Goal: Information Seeking & Learning: Understand process/instructions

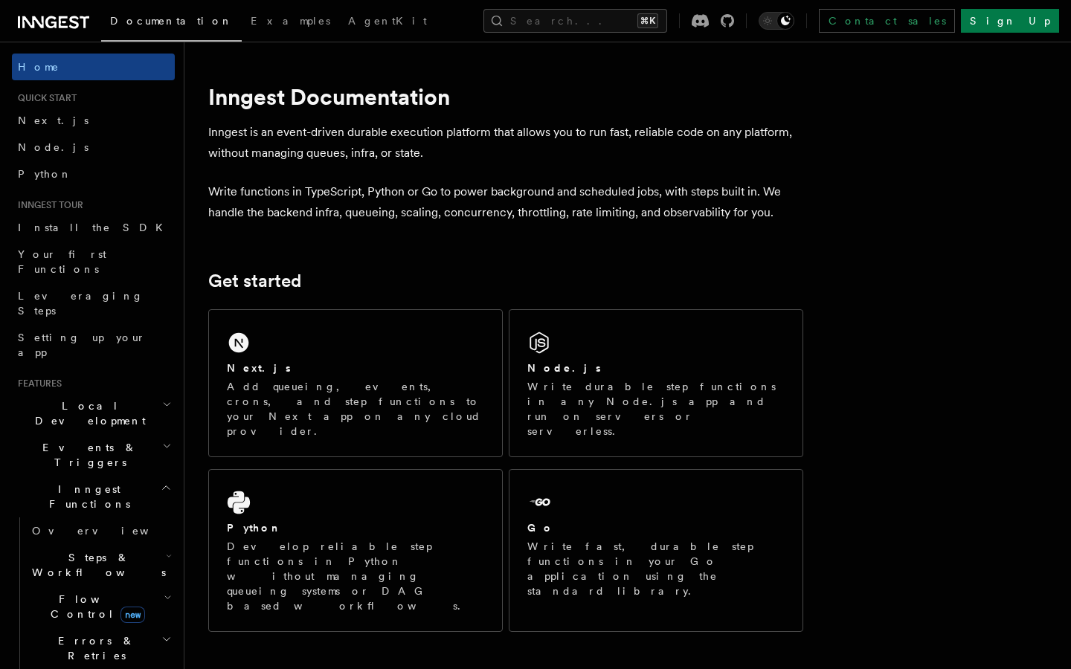
click at [378, 372] on div "Next.js" at bounding box center [355, 369] width 257 height 16
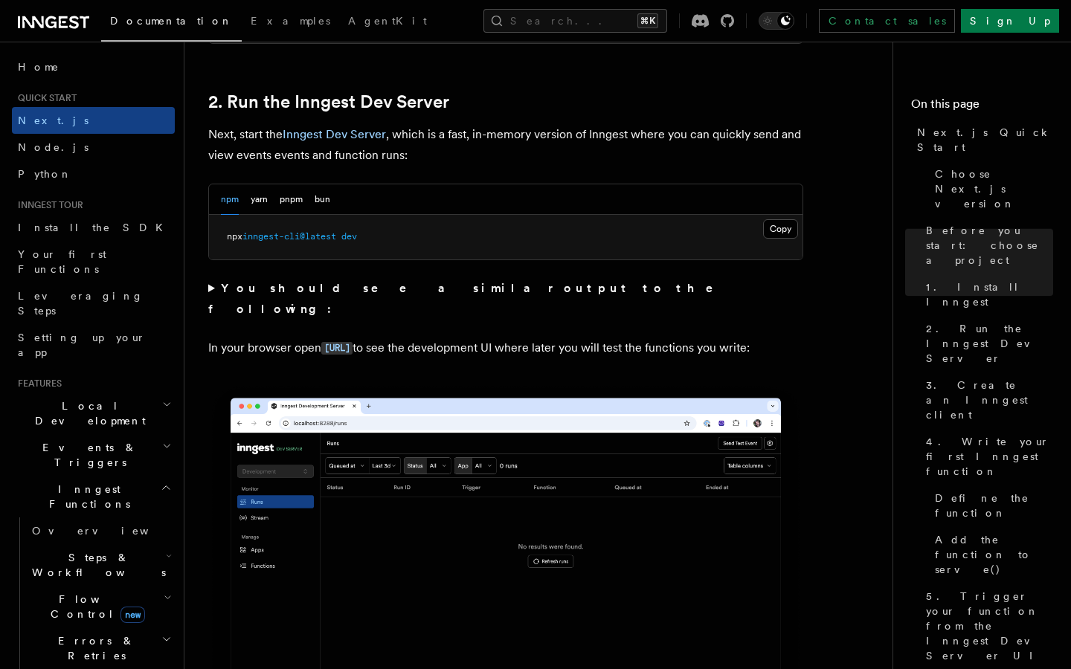
scroll to position [1007, 0]
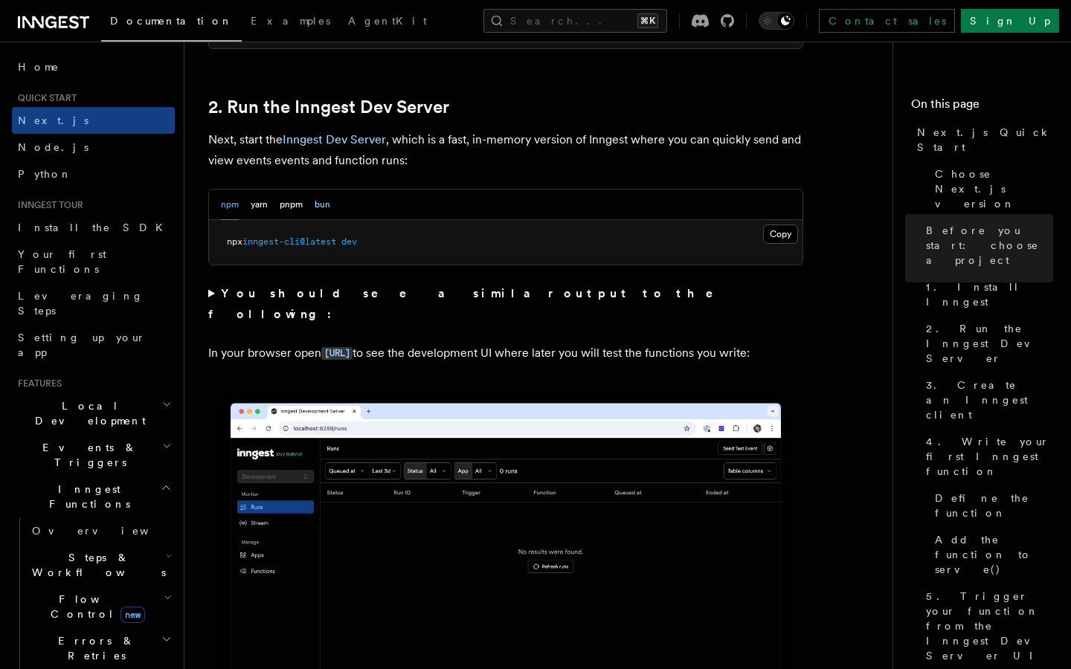
click at [322, 199] on button "bun" at bounding box center [322, 205] width 16 height 30
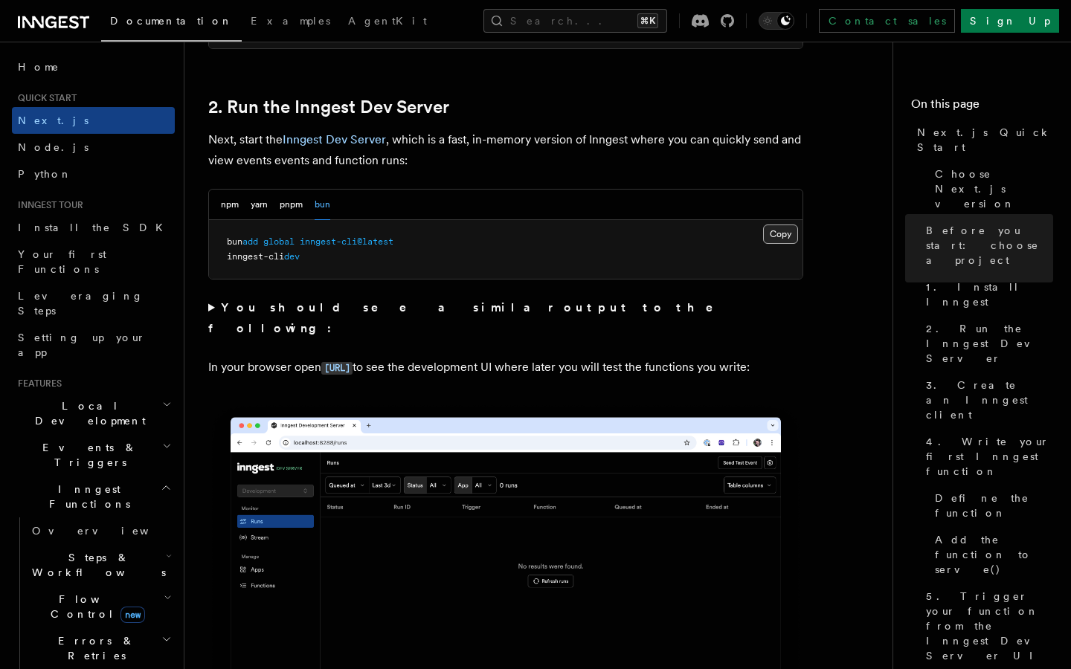
click at [795, 231] on button "Copy Copied" at bounding box center [780, 234] width 35 height 19
click at [254, 262] on span "inngest-cli" at bounding box center [255, 256] width 57 height 10
copy code "inngest-cli dev"
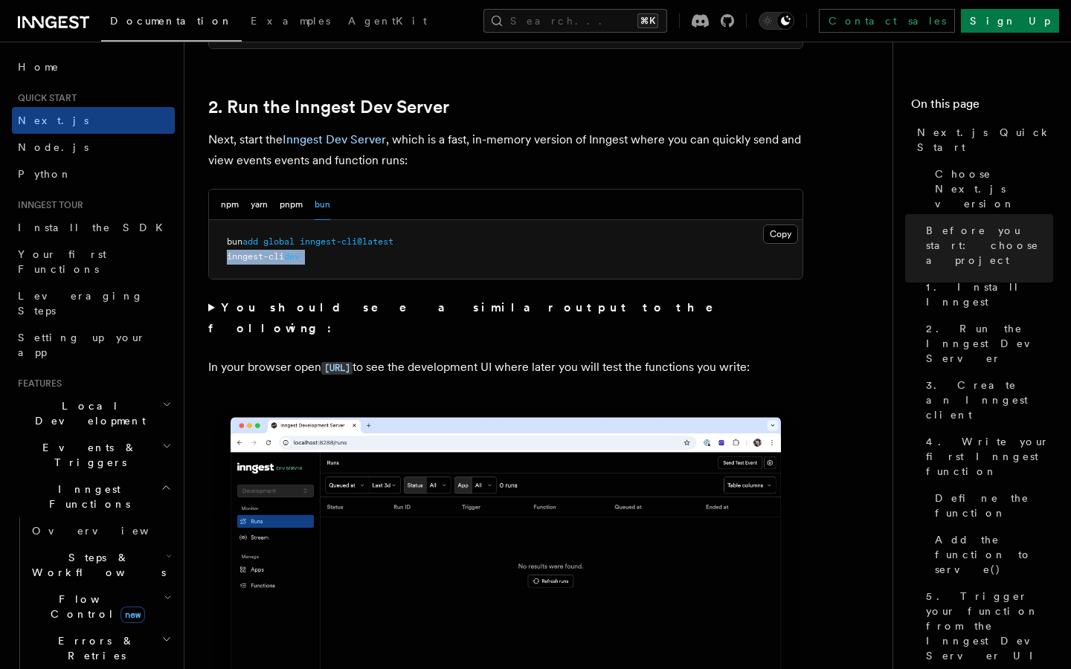
click at [482, 362] on p "In your browser open [URL] to see the development UI where later you will test …" at bounding box center [505, 368] width 595 height 22
click at [772, 231] on button "Copy Copied" at bounding box center [780, 234] width 35 height 19
click at [242, 213] on div "npm yarn pnpm bun" at bounding box center [275, 205] width 109 height 30
click at [237, 210] on button "npm" at bounding box center [230, 205] width 18 height 30
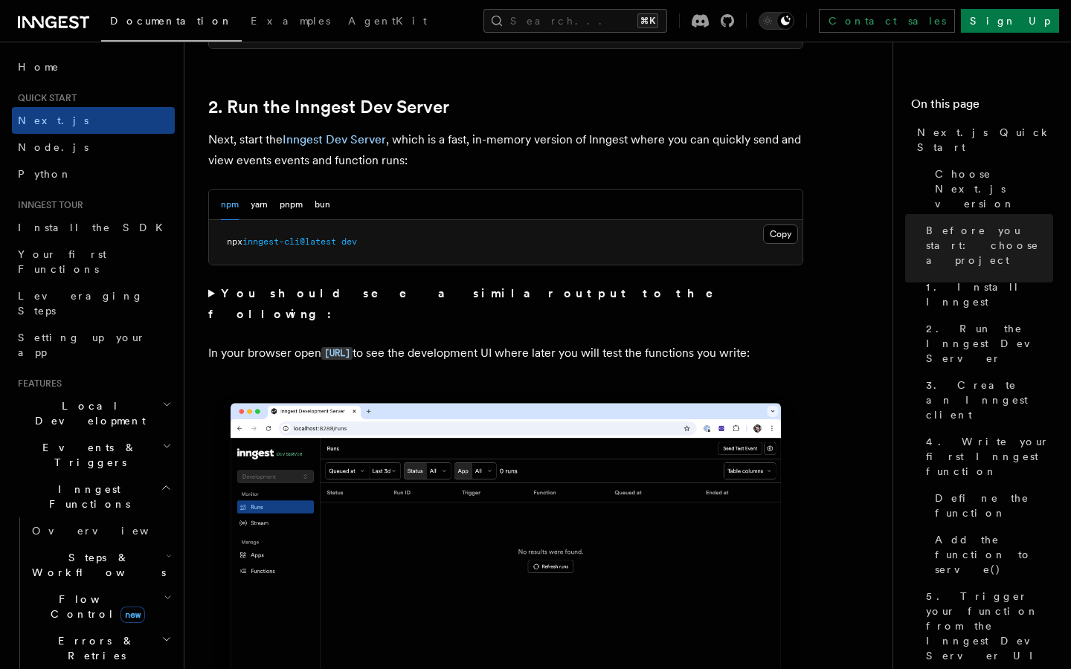
click at [336, 242] on span "inngest-cli@latest" at bounding box center [289, 241] width 94 height 10
copy div "npx inngest-cli@latest dev"
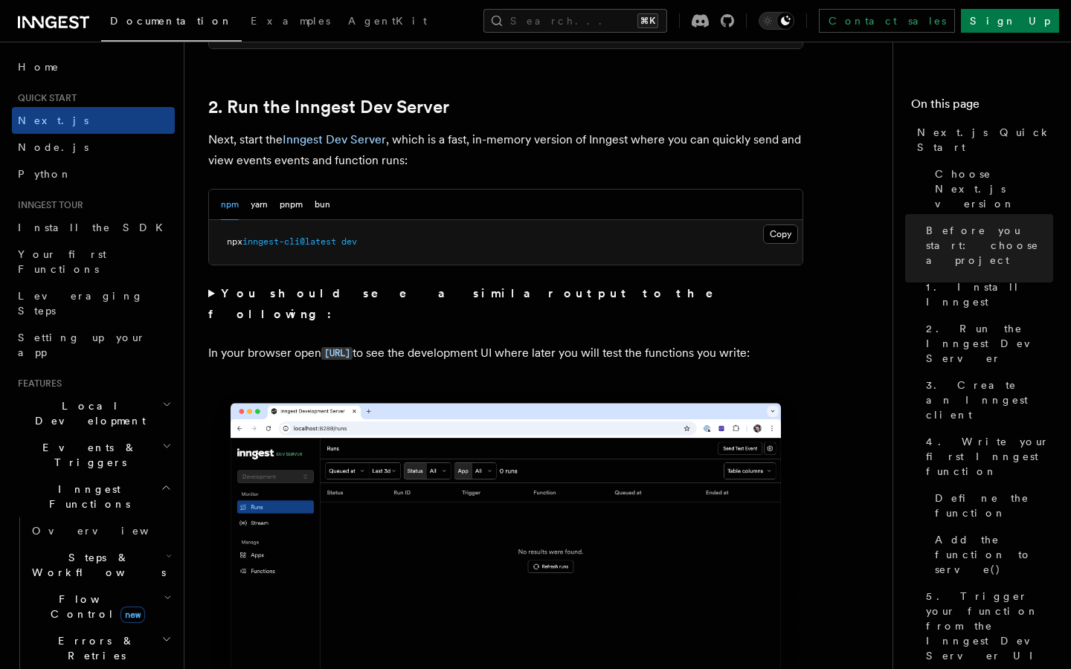
click at [301, 240] on span "inngest-cli@latest" at bounding box center [289, 241] width 94 height 10
copy div "npx inngest-cli@latest dev"
click at [471, 364] on p "In your browser open [URL] to see the development UI where later you will test …" at bounding box center [505, 354] width 595 height 22
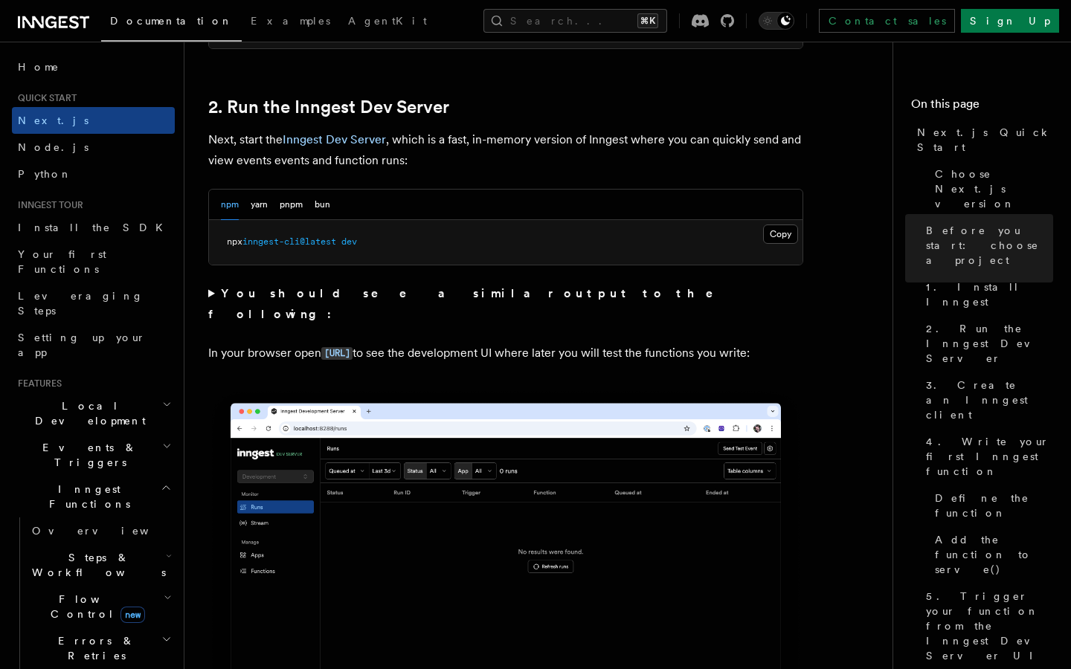
click at [321, 239] on span "inngest-cli@latest" at bounding box center [289, 241] width 94 height 10
copy div "npx inngest-cli@latest dev"
click at [468, 356] on p "In your browser open [URL] to see the development UI where later you will test …" at bounding box center [505, 354] width 595 height 22
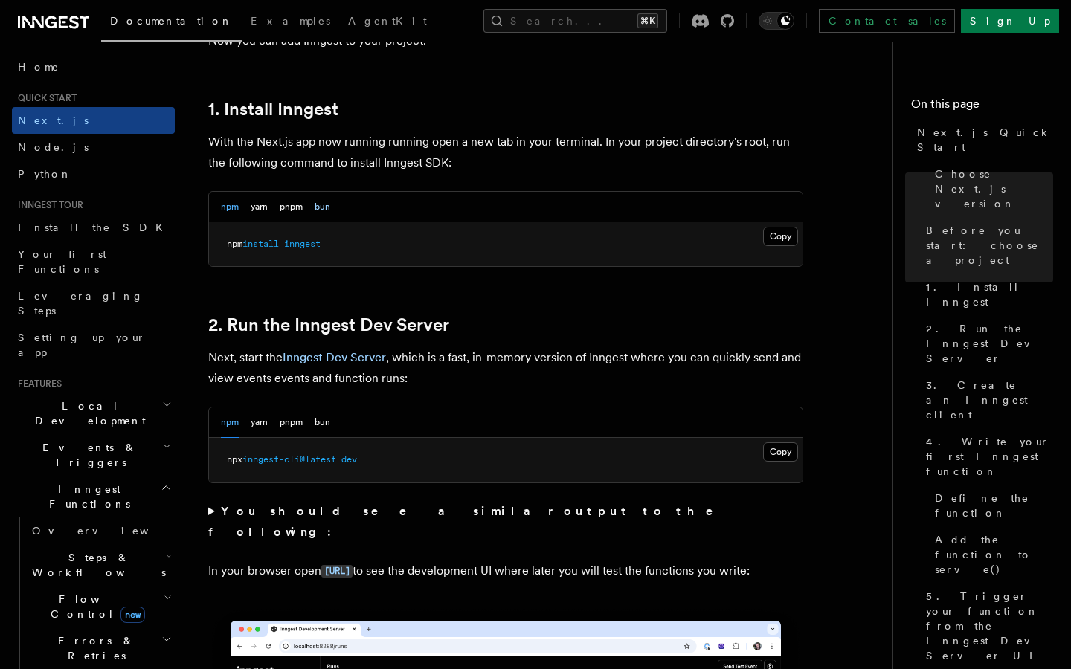
scroll to position [818, 0]
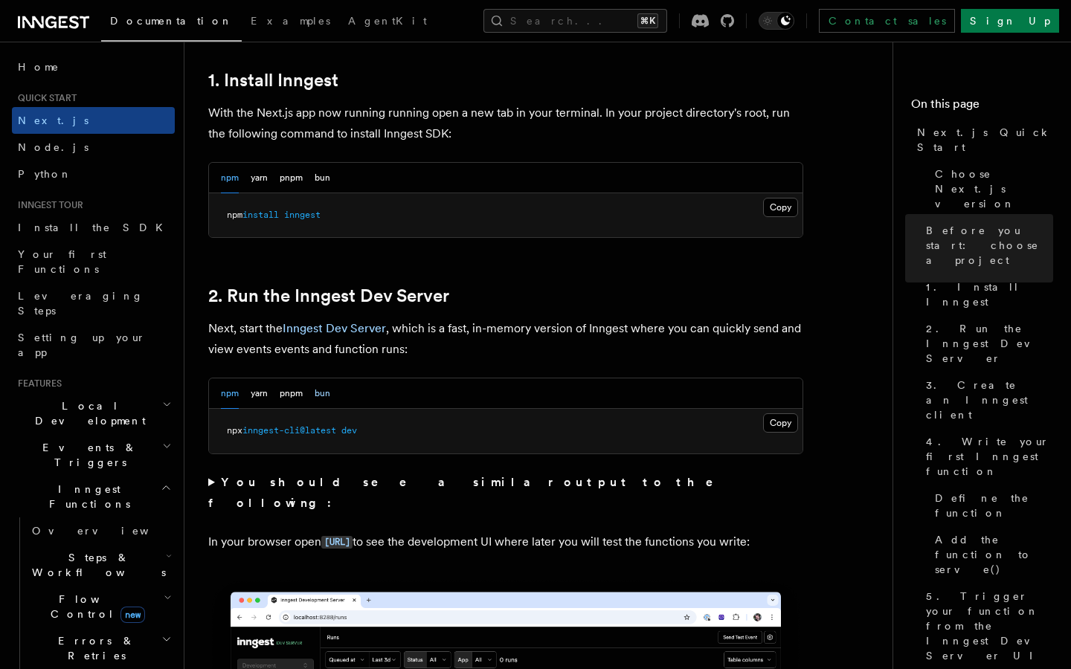
click at [320, 398] on button "bun" at bounding box center [322, 393] width 16 height 30
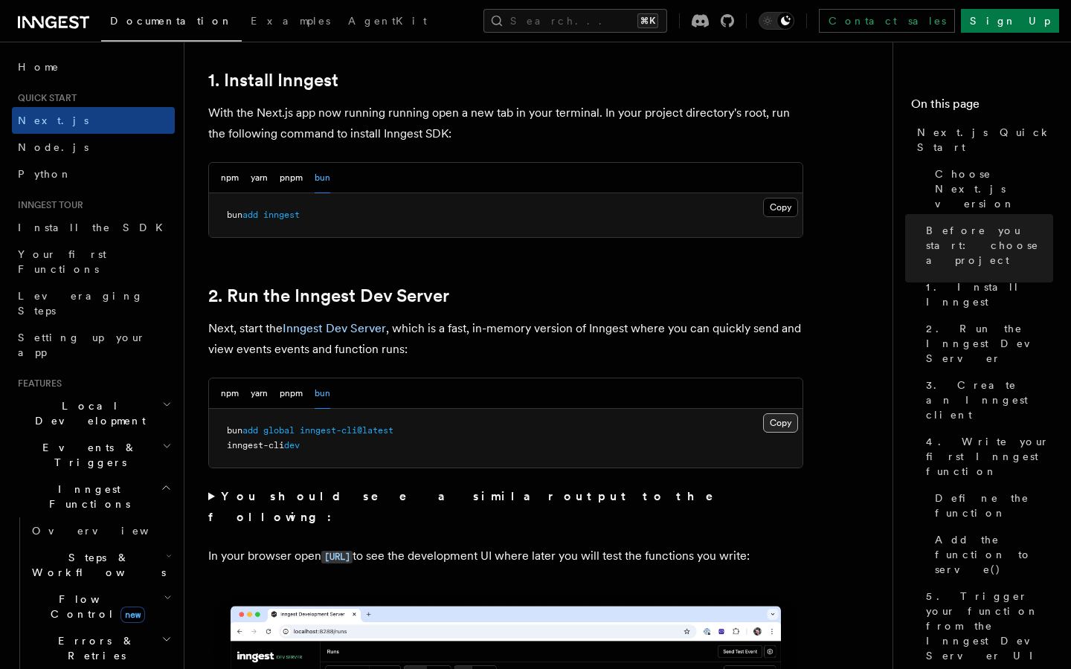
click at [783, 425] on button "Copy Copied" at bounding box center [780, 422] width 35 height 19
click at [234, 178] on button "npm" at bounding box center [230, 178] width 18 height 30
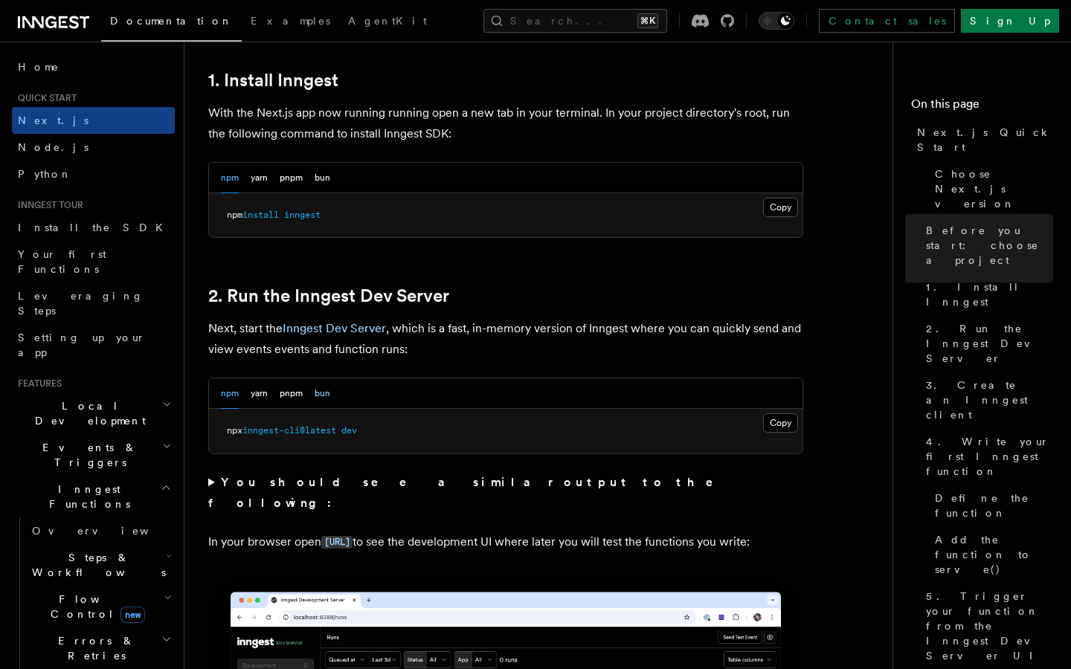
click at [316, 397] on button "bun" at bounding box center [322, 393] width 16 height 30
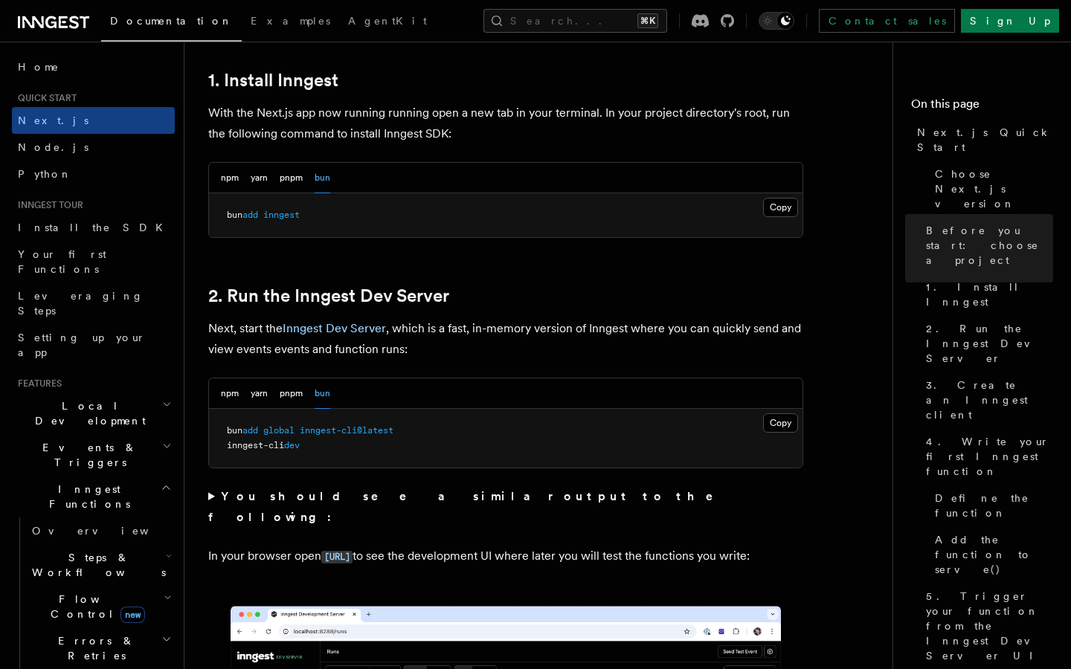
click at [323, 449] on pre "bun add global inngest-cli@latest inngest-cli dev" at bounding box center [505, 438] width 593 height 59
drag, startPoint x: 221, startPoint y: 434, endPoint x: 312, endPoint y: 448, distance: 91.8
click at [312, 448] on pre "bun add global inngest-cli@latest inngest-cli dev" at bounding box center [505, 438] width 593 height 59
copy code "bun add global inngest-cli@latest inngest-cli dev"
click at [358, 448] on pre "bun add global inngest-cli@latest inngest-cli dev" at bounding box center [505, 438] width 593 height 59
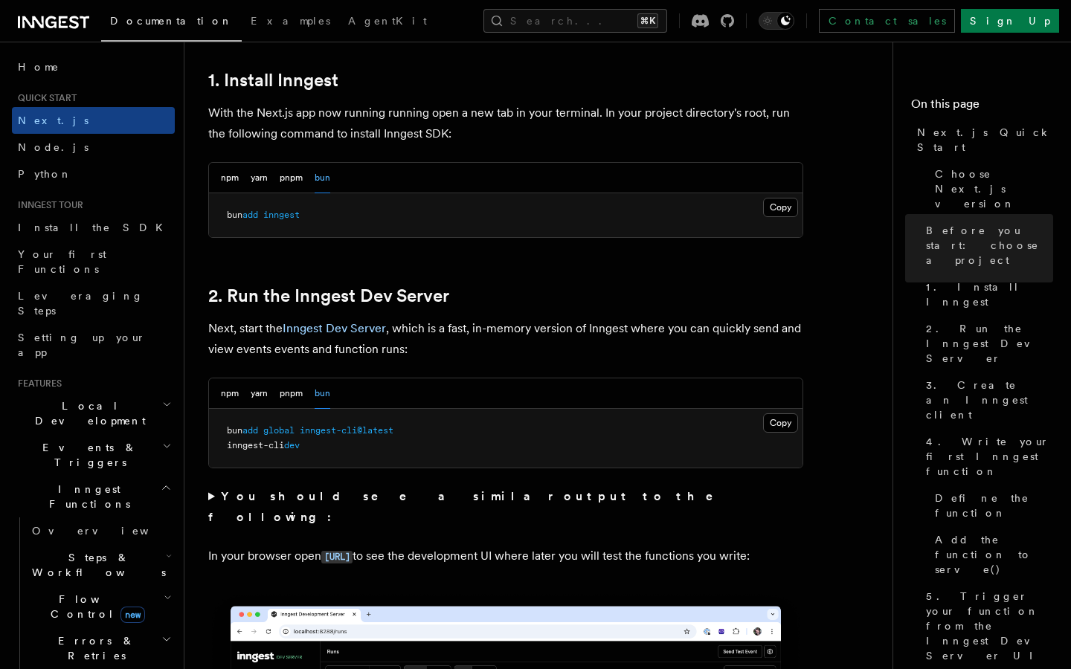
click at [358, 448] on pre "bun add global inngest-cli@latest inngest-cli dev" at bounding box center [505, 438] width 593 height 59
click at [226, 394] on button "npm" at bounding box center [230, 393] width 18 height 30
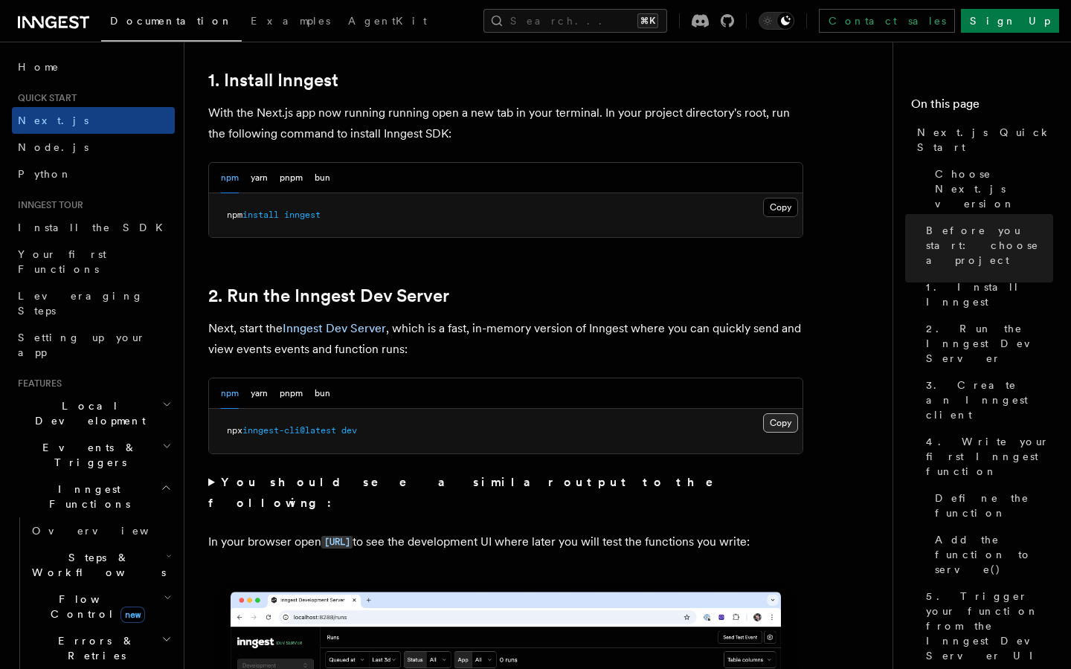
click at [784, 424] on button "Copy Copied" at bounding box center [780, 422] width 35 height 19
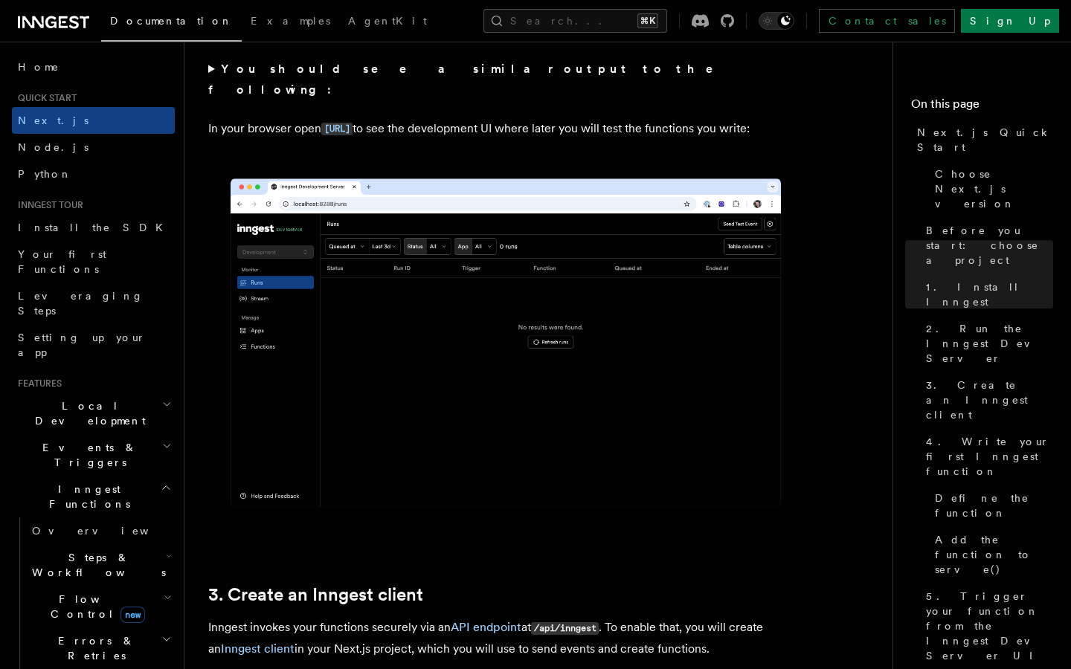
scroll to position [1233, 0]
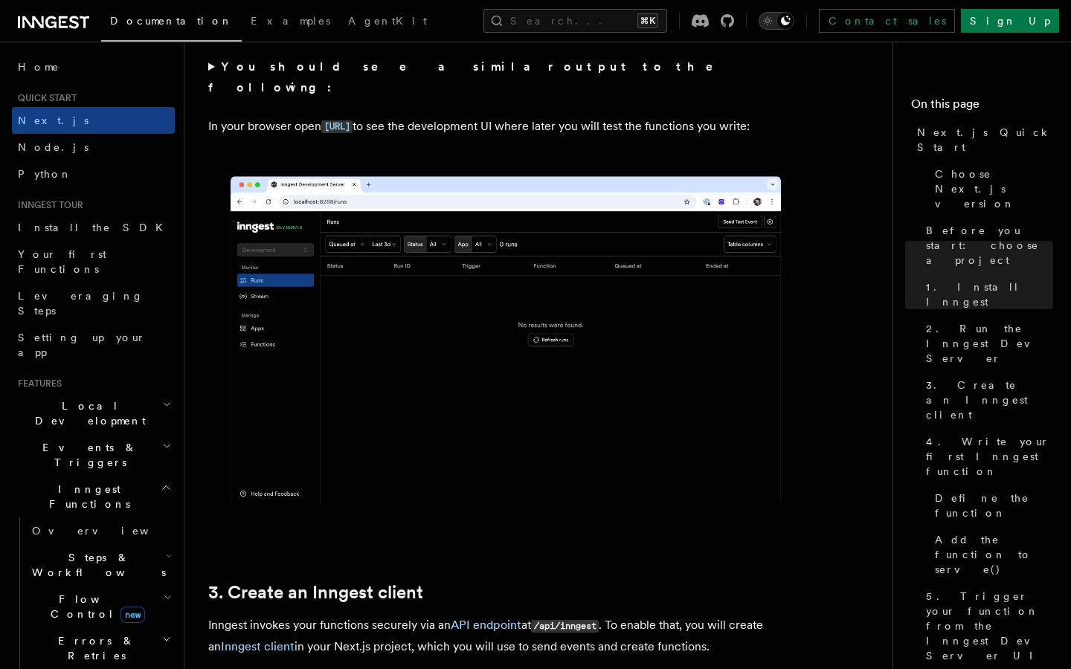
click at [771, 18] on icon "Toggle dark mode" at bounding box center [767, 21] width 8 height 8
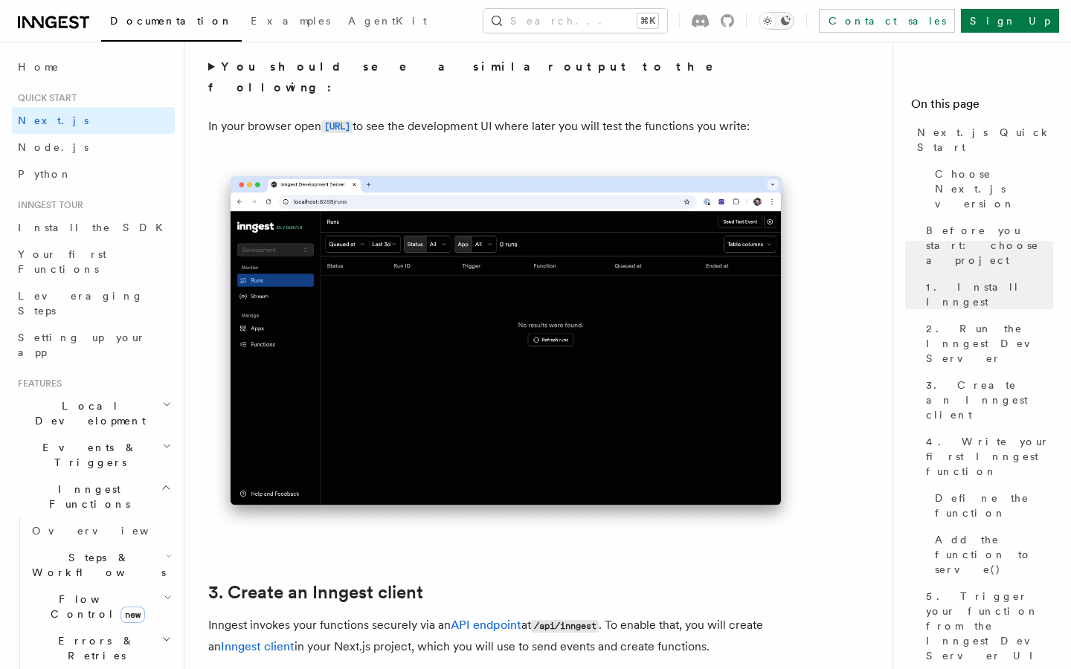
click at [790, 22] on icon "Toggle dark mode" at bounding box center [786, 21] width 10 height 10
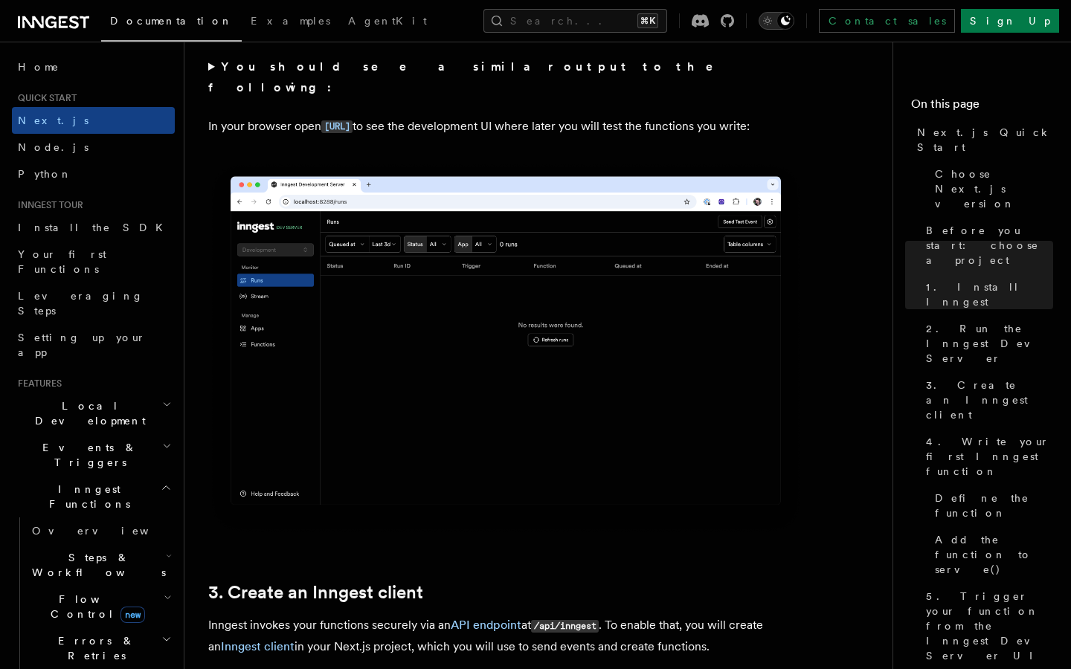
click at [775, 21] on icon "Toggle dark mode" at bounding box center [767, 20] width 15 height 15
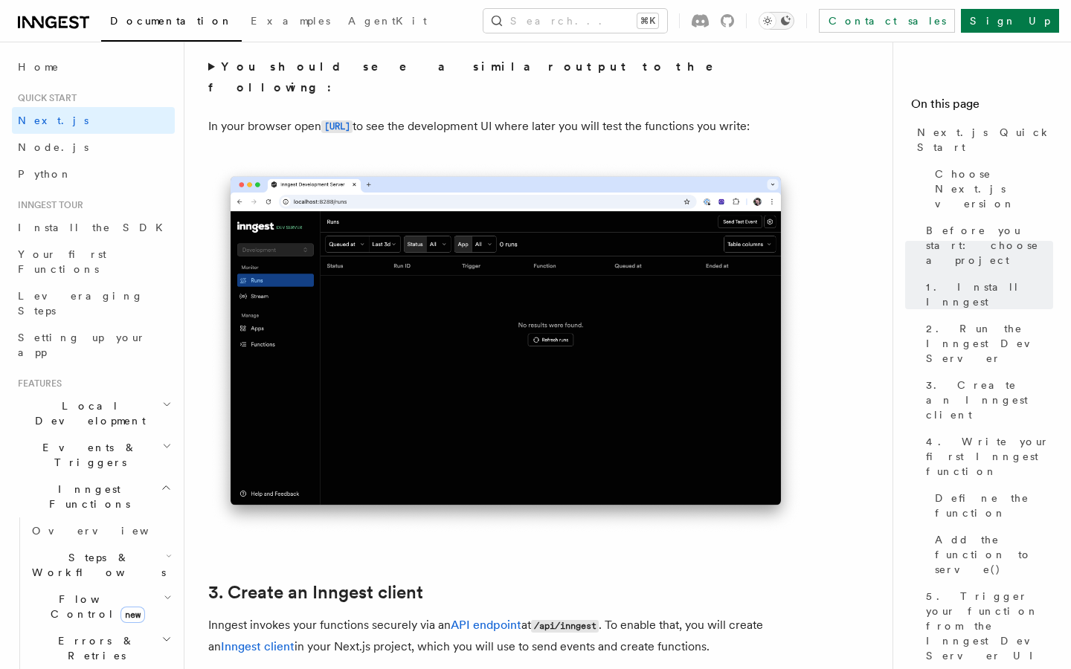
click at [790, 20] on icon "Toggle dark mode" at bounding box center [786, 21] width 10 height 10
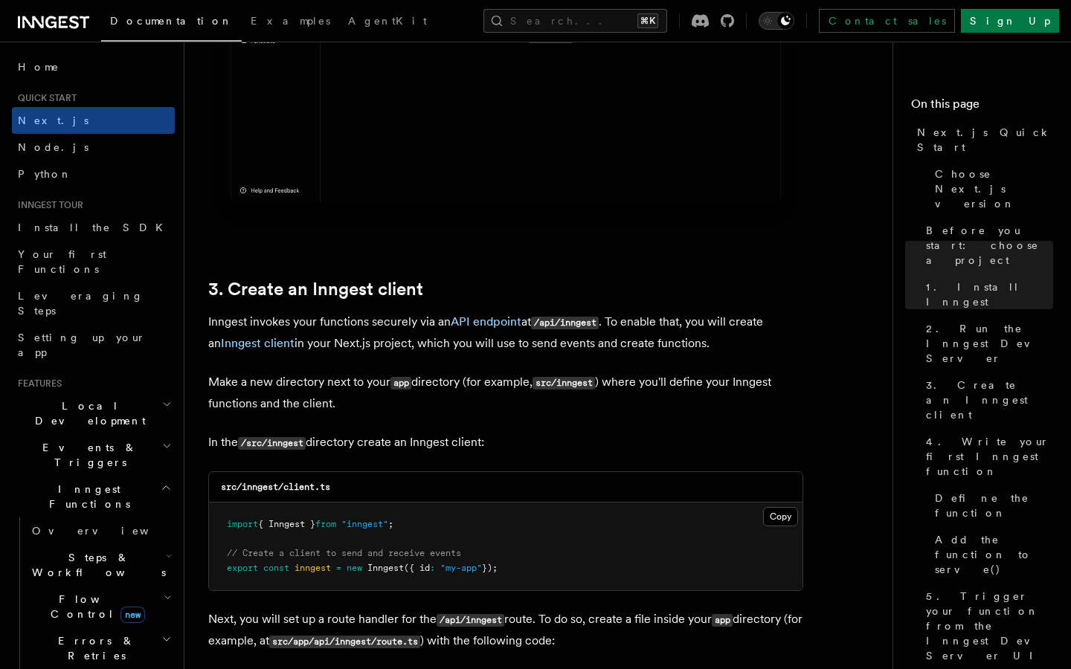
scroll to position [1549, 0]
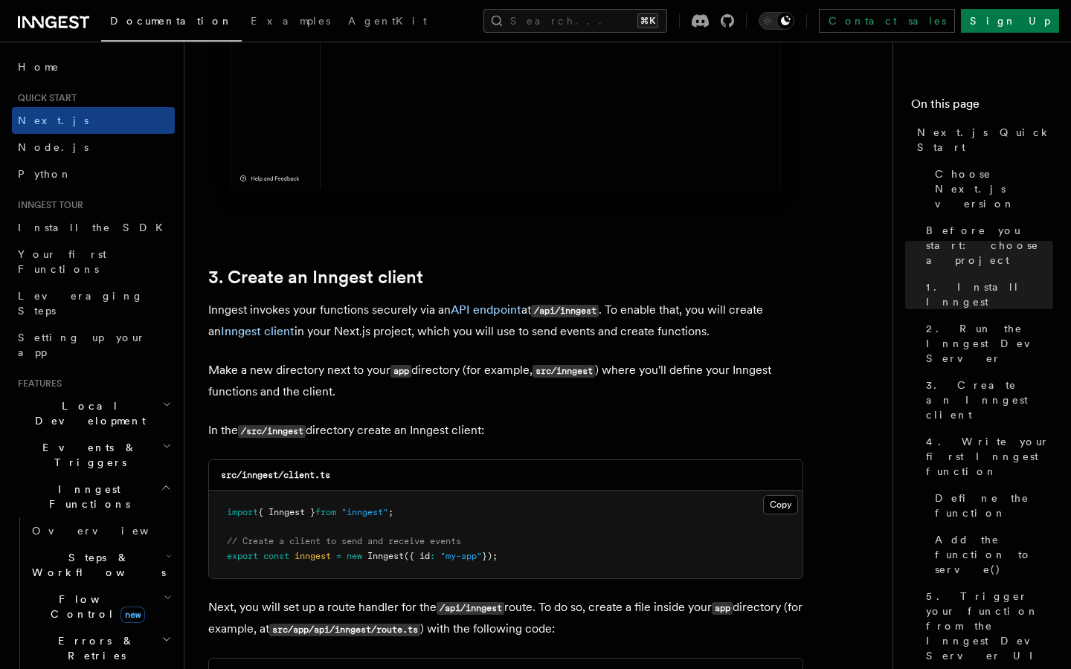
click at [691, 129] on img at bounding box center [505, 33] width 595 height 374
